Goal: Task Accomplishment & Management: Manage account settings

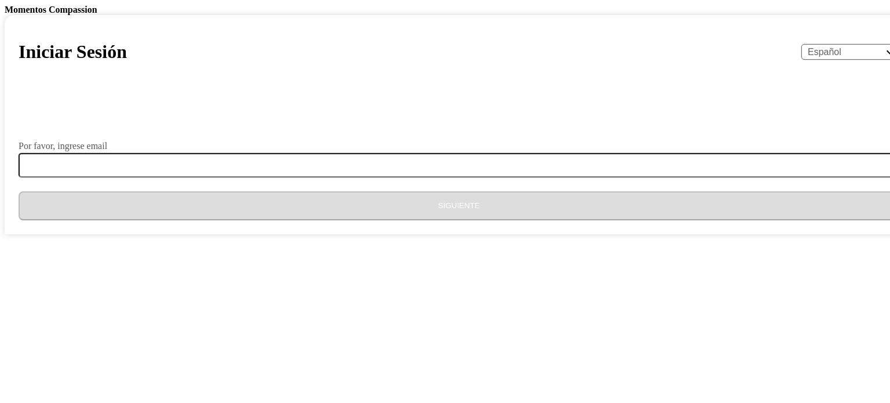
select select "es"
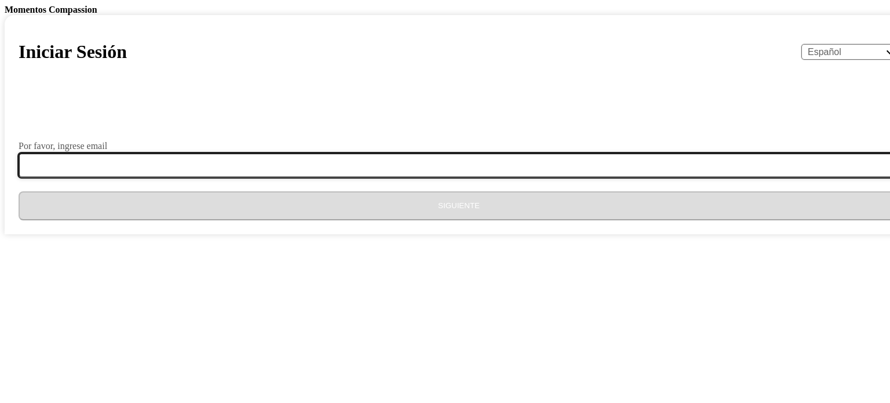
click at [344, 177] on input "Por favor, ingrese email" at bounding box center [466, 165] width 895 height 24
type input "[EMAIL_ADDRESS][DOMAIN_NAME]"
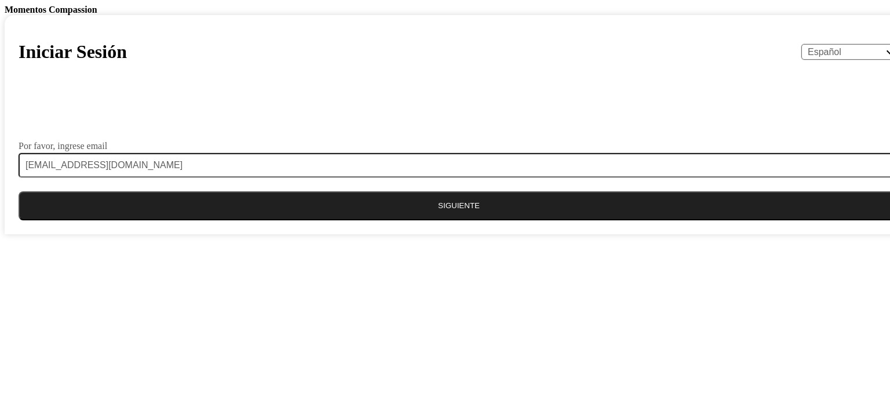
click at [434, 220] on button "Siguiente" at bounding box center [459, 205] width 881 height 29
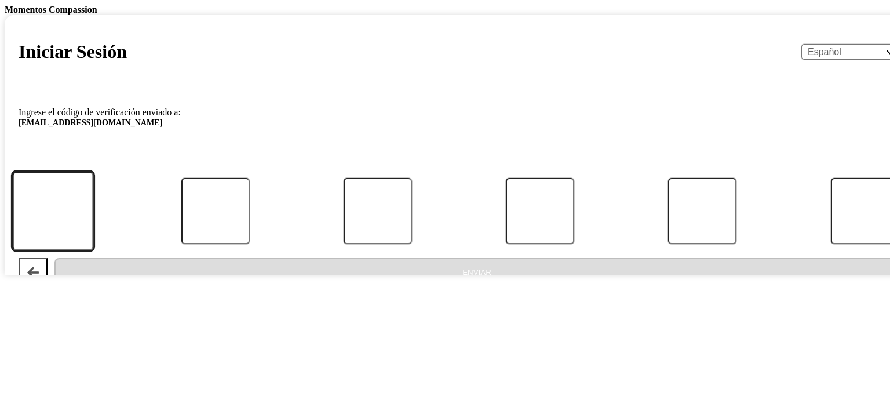
click at [94, 250] on input "Código" at bounding box center [53, 210] width 82 height 79
paste input "388952"
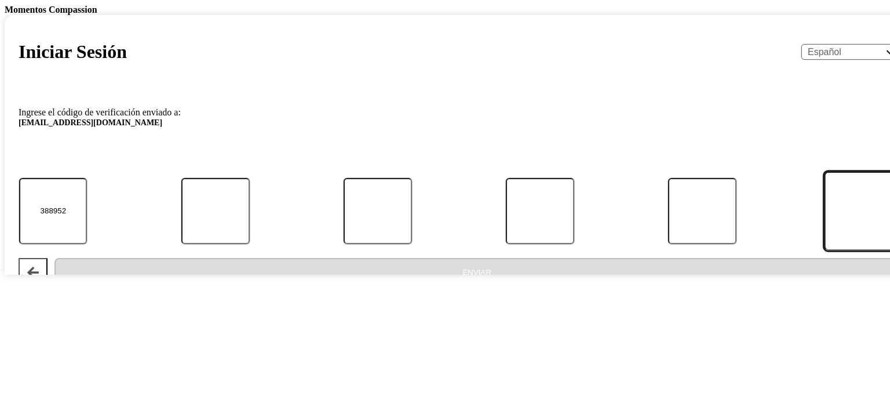
type input "3"
type input "8"
type input "9"
type input "5"
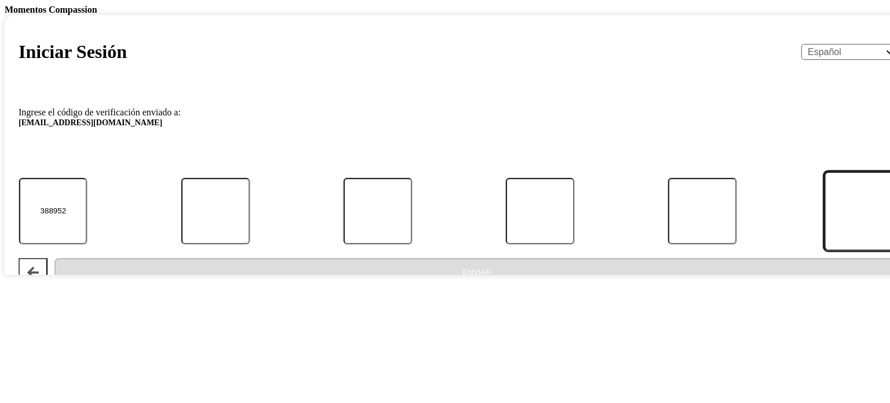
type input "2"
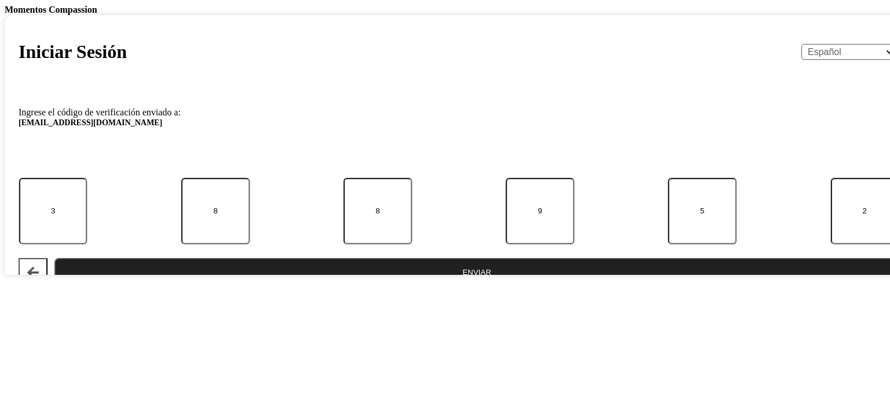
click at [408, 287] on button "Enviar" at bounding box center [476, 272] width 845 height 29
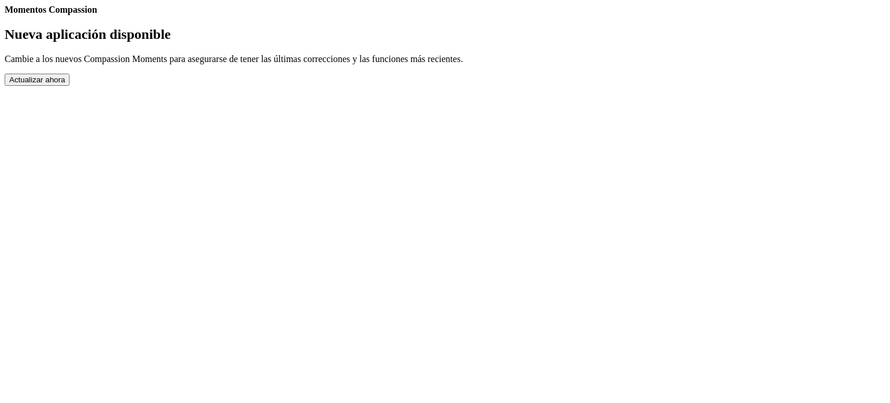
click at [70, 86] on button "Actualizar ahora" at bounding box center [37, 80] width 65 height 12
